Goal: Task Accomplishment & Management: Manage account settings

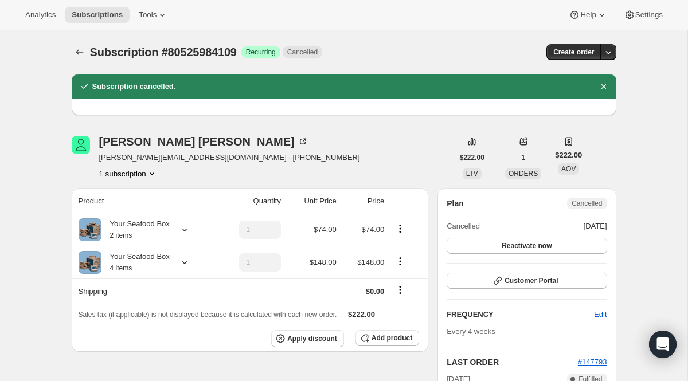
scroll to position [8, 0]
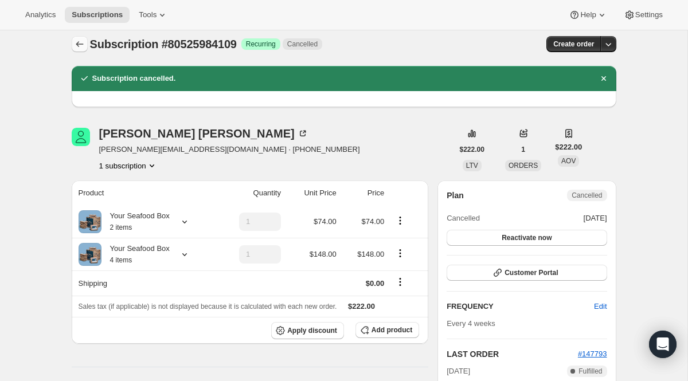
click at [83, 42] on icon "Subscriptions" at bounding box center [79, 43] width 11 height 11
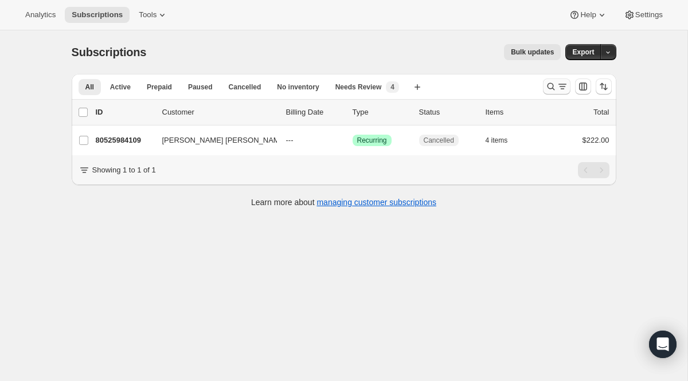
click at [560, 90] on icon "Search and filter results" at bounding box center [562, 86] width 11 height 11
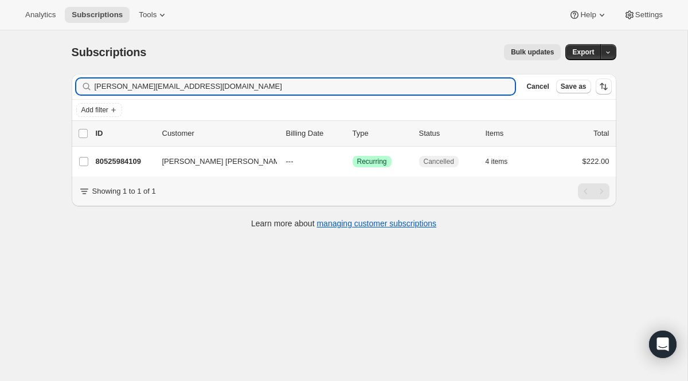
drag, startPoint x: 249, startPoint y: 89, endPoint x: 38, endPoint y: 80, distance: 211.2
click at [38, 80] on div "Subscriptions. This page is ready Subscriptions Bulk updates More actions Bulk …" at bounding box center [343, 220] width 687 height 381
click at [408, 84] on input "[PERSON_NAME][EMAIL_ADDRESS][DOMAIN_NAME]" at bounding box center [295, 87] width 400 height 16
paste input "[EMAIL_ADDRESS]"
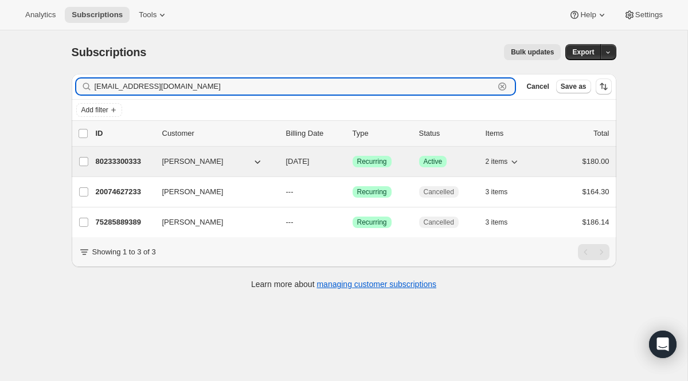
type input "[EMAIL_ADDRESS][DOMAIN_NAME]"
click at [364, 163] on span "Recurring" at bounding box center [372, 161] width 30 height 9
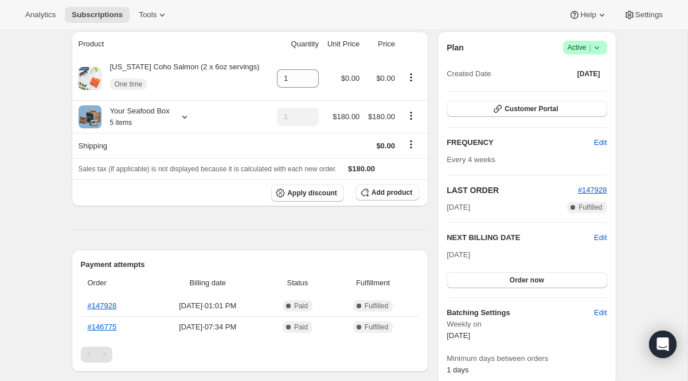
scroll to position [64, 0]
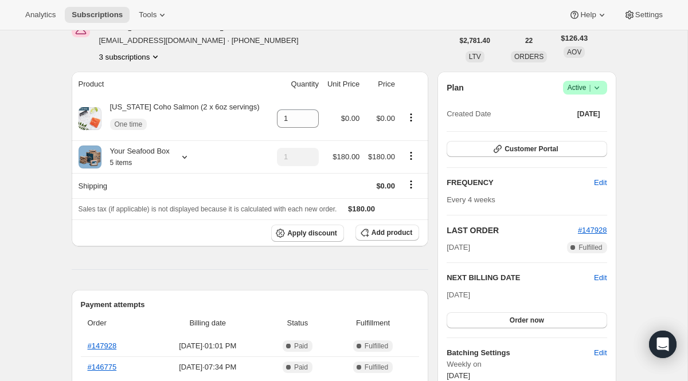
click at [571, 87] on span "Active |" at bounding box center [585, 87] width 35 height 11
click at [568, 129] on span "Cancel subscription" at bounding box center [580, 130] width 65 height 9
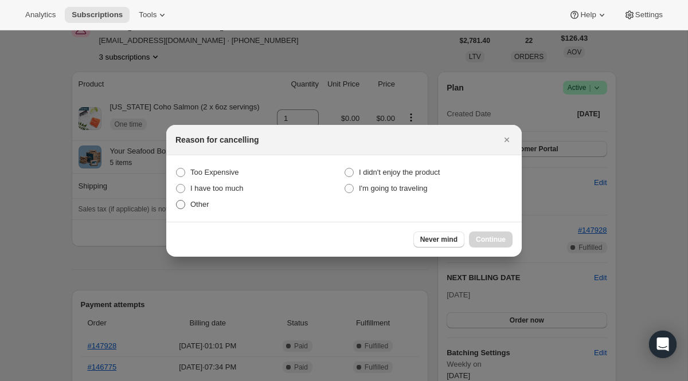
click at [213, 204] on label "Other" at bounding box center [259, 205] width 169 height 16
click at [177, 201] on input "Other" at bounding box center [176, 200] width 1 height 1
radio input "true"
click at [511, 242] on button "Continue" at bounding box center [491, 240] width 44 height 16
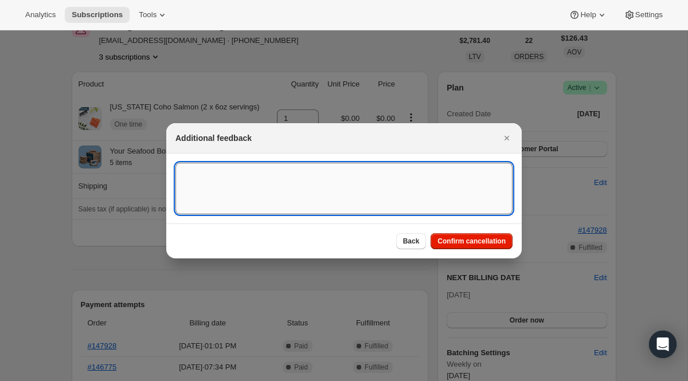
click at [362, 188] on textarea ":r2og:" at bounding box center [343, 189] width 337 height 52
paste textarea "Please stop further subscription orders. I will order when time. Thanks [PERSON…"
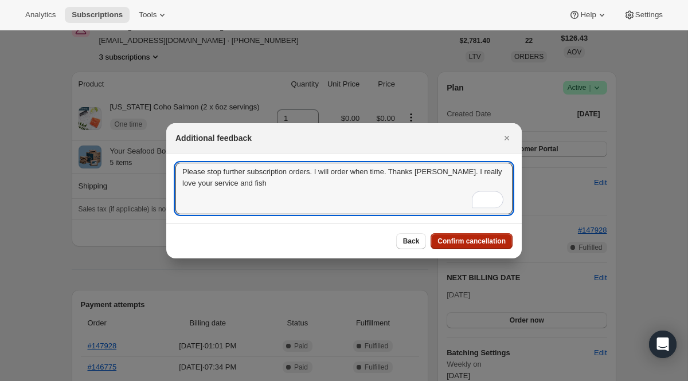
type textarea "Please stop further subscription orders. I will order when time. Thanks [PERSON…"
click at [486, 245] on span "Confirm cancellation" at bounding box center [471, 241] width 68 height 9
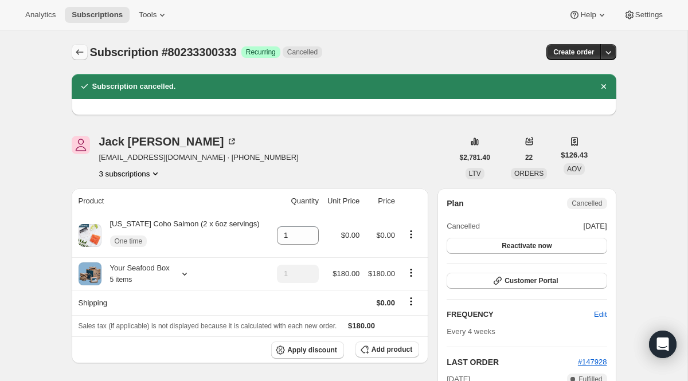
click at [79, 46] on button "Subscriptions" at bounding box center [80, 52] width 16 height 16
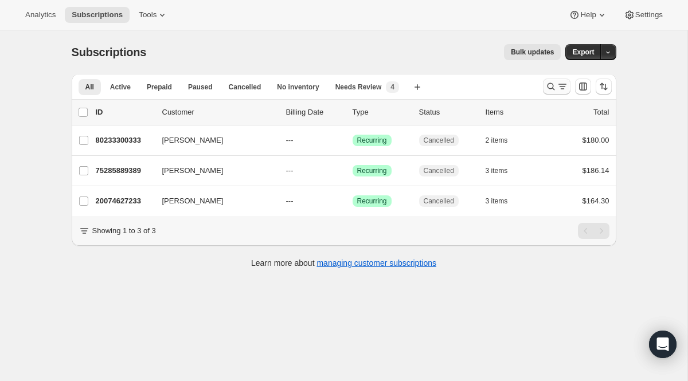
click at [561, 89] on icon "Search and filter results" at bounding box center [562, 86] width 11 height 11
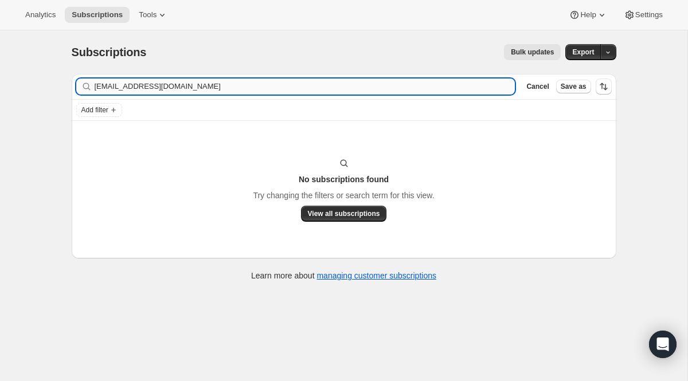
click at [287, 88] on input "[EMAIL_ADDRESS][DOMAIN_NAME]" at bounding box center [305, 87] width 421 height 16
type input "[EMAIL_ADDRESS][DOMAIN_NAME]"
